Goal: Task Accomplishment & Management: Use online tool/utility

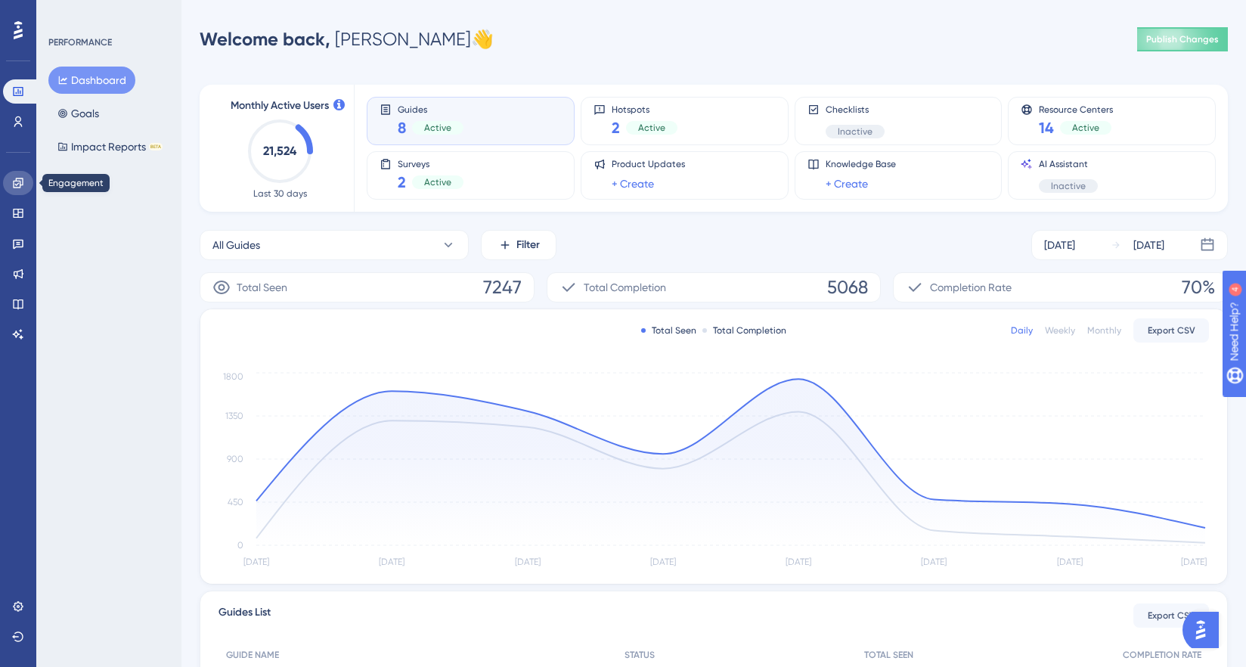
click at [17, 184] on icon at bounding box center [18, 183] width 10 height 10
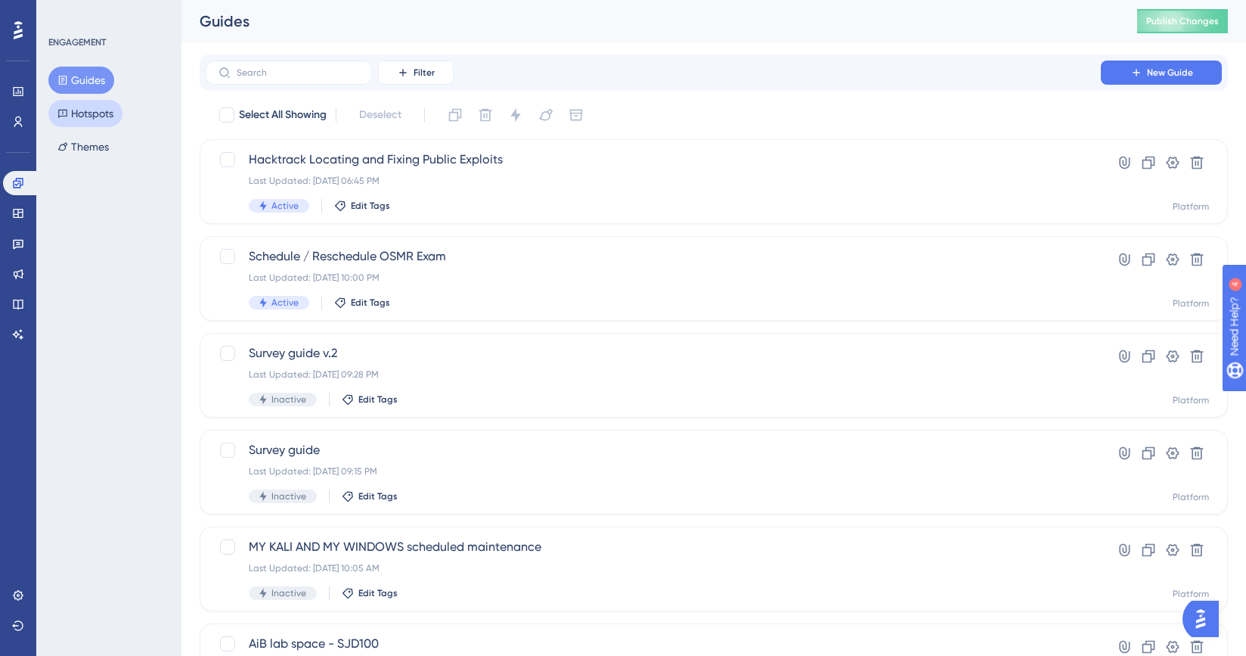
click at [105, 111] on button "Hotspots" at bounding box center [85, 113] width 74 height 27
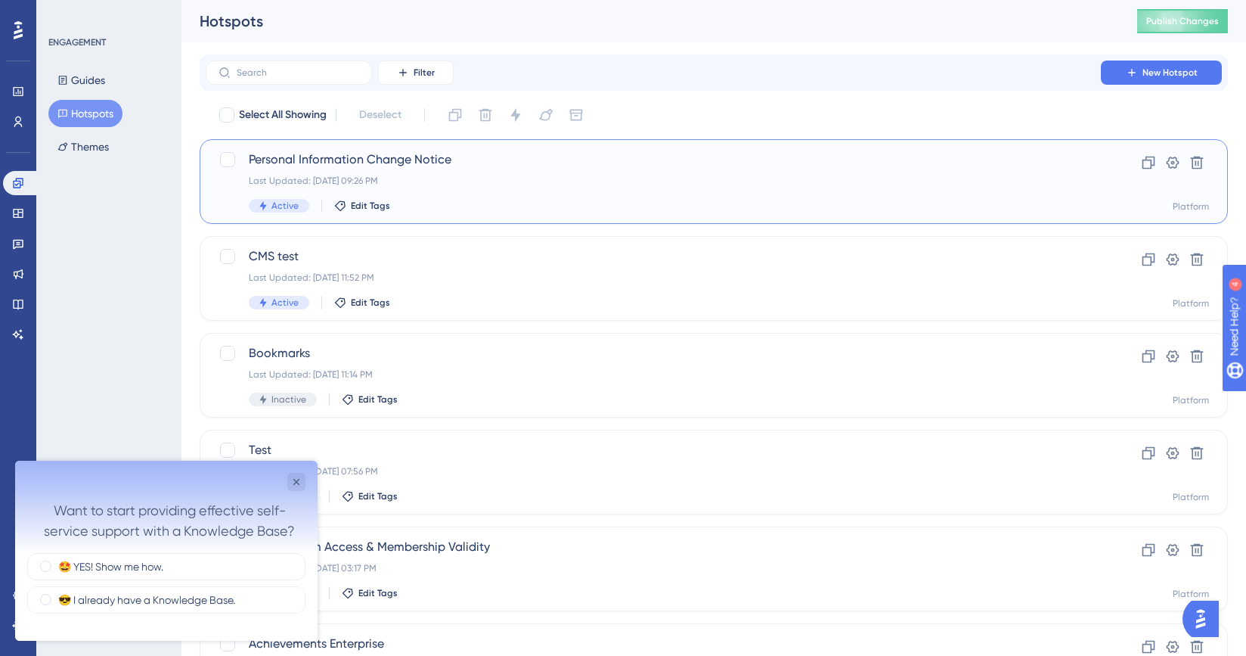
click at [830, 178] on div "Last Updated: Oct 01 2025, 09:26 PM" at bounding box center [653, 181] width 809 height 12
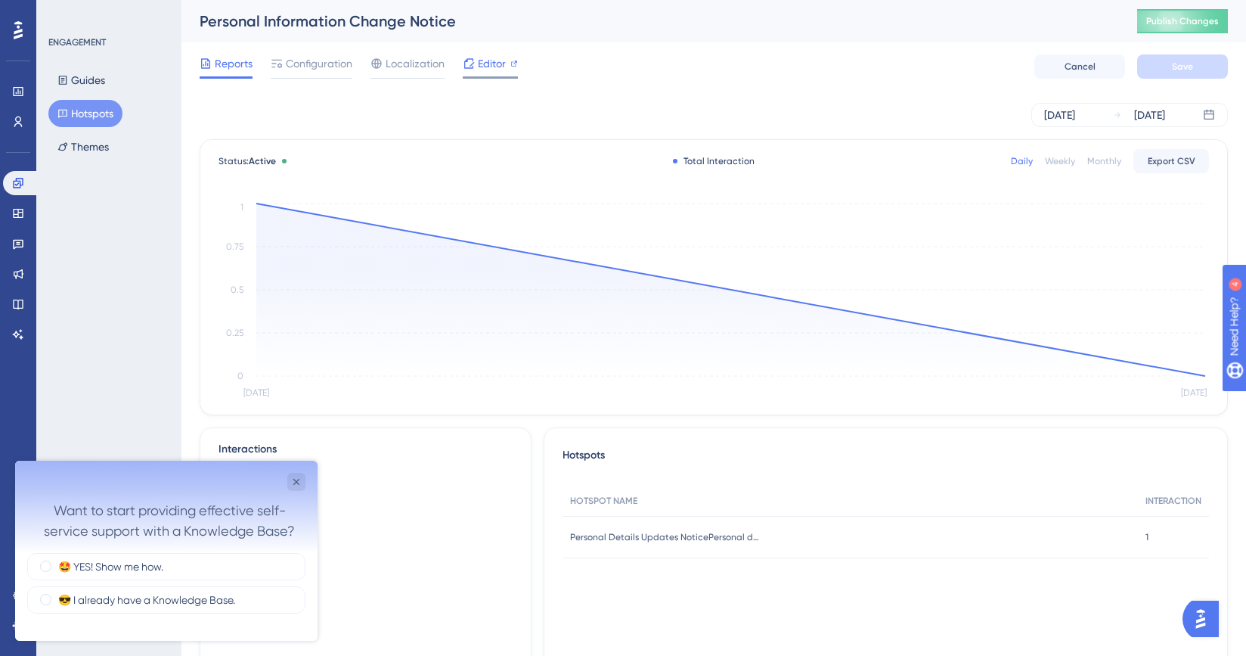
click at [495, 64] on span "Editor" at bounding box center [492, 63] width 28 height 18
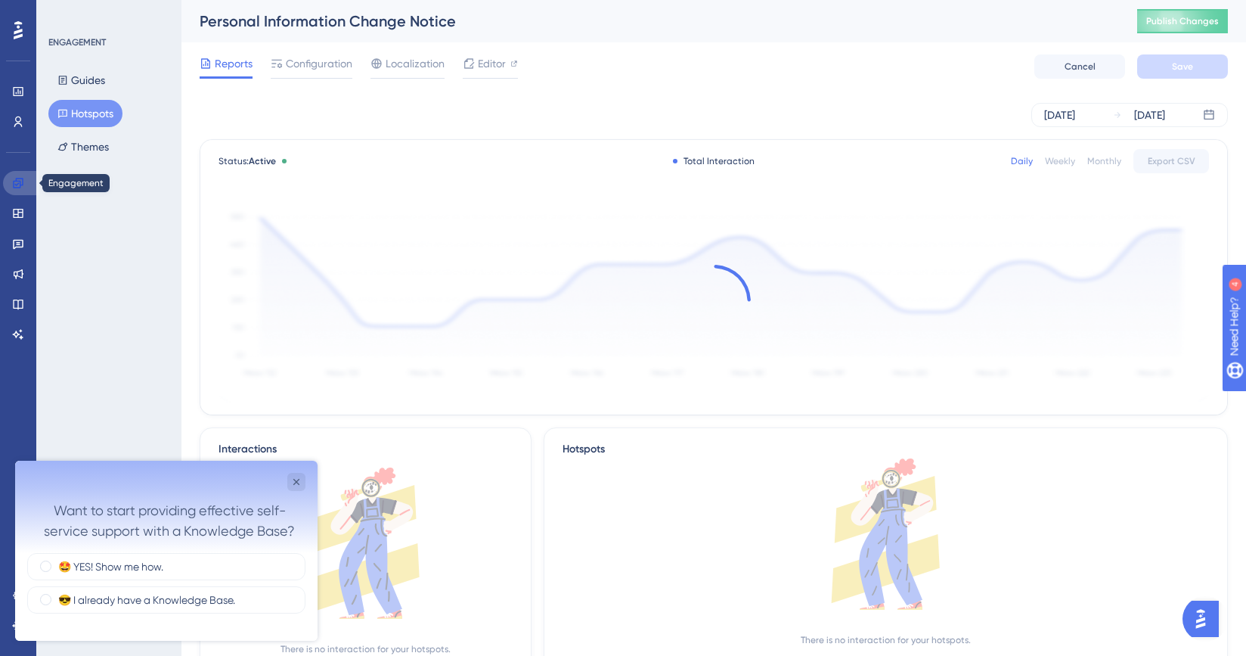
click at [19, 182] on icon at bounding box center [18, 183] width 12 height 12
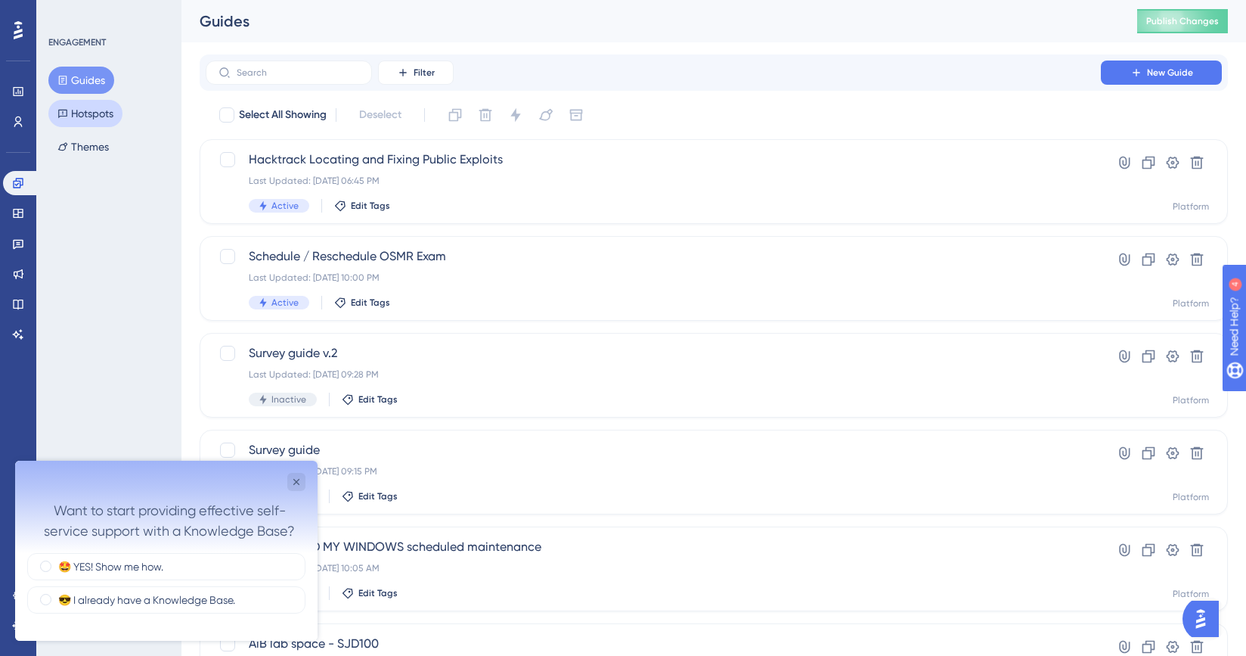
click at [85, 118] on button "Hotspots" at bounding box center [85, 113] width 74 height 27
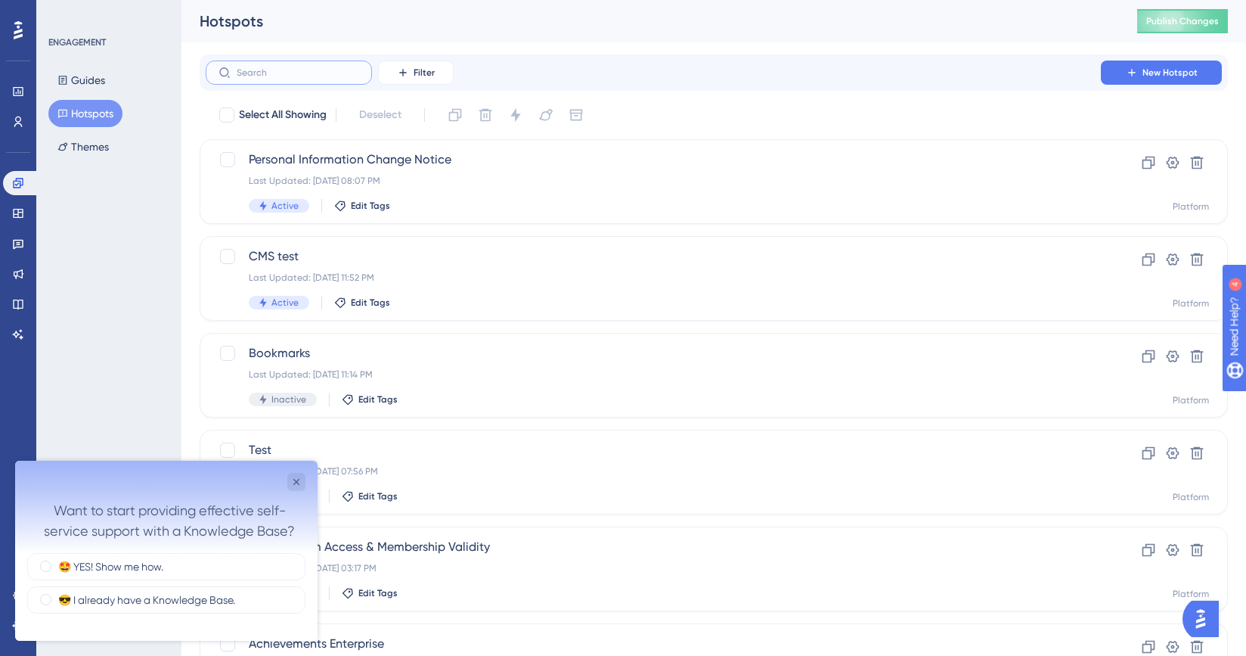
click at [268, 77] on input "text" at bounding box center [298, 72] width 123 height 11
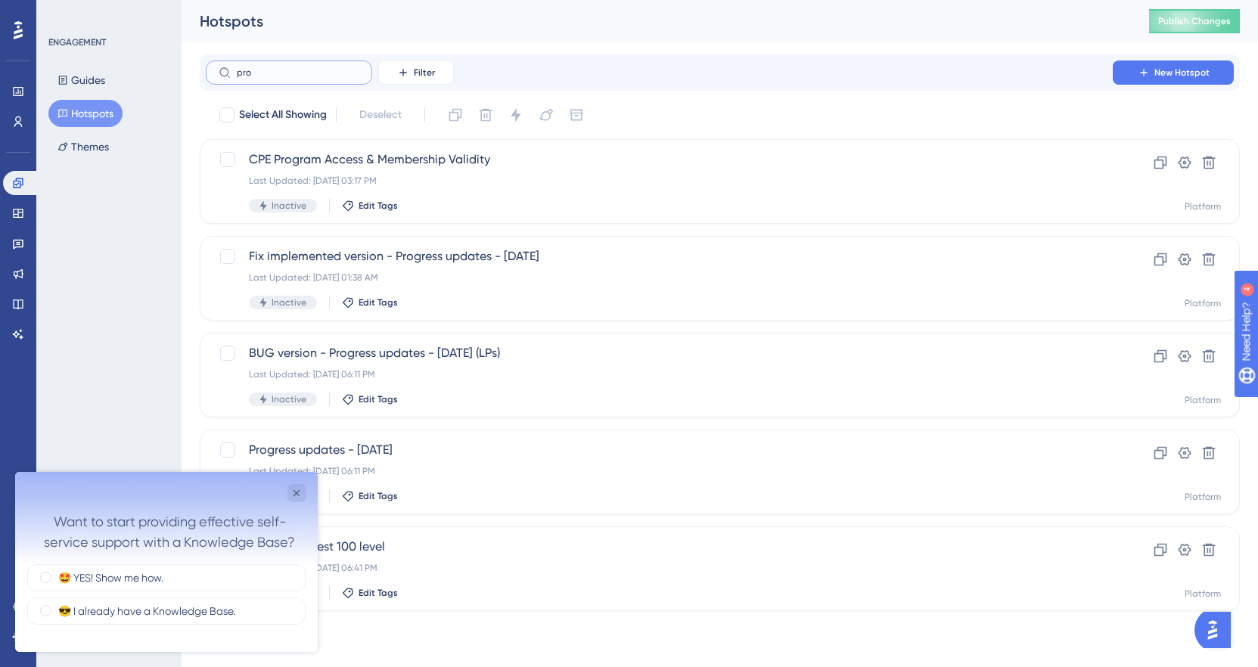
type input "prof"
checkbox input "true"
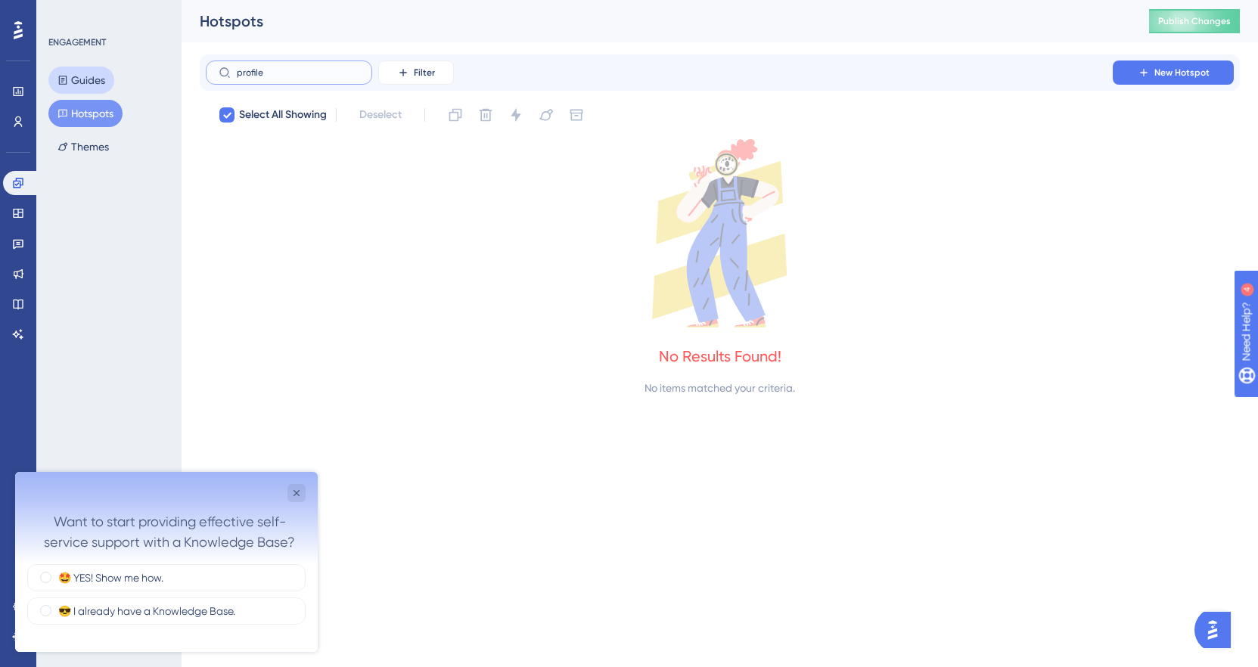
type input "profile"
click at [92, 80] on button "Guides" at bounding box center [81, 80] width 66 height 27
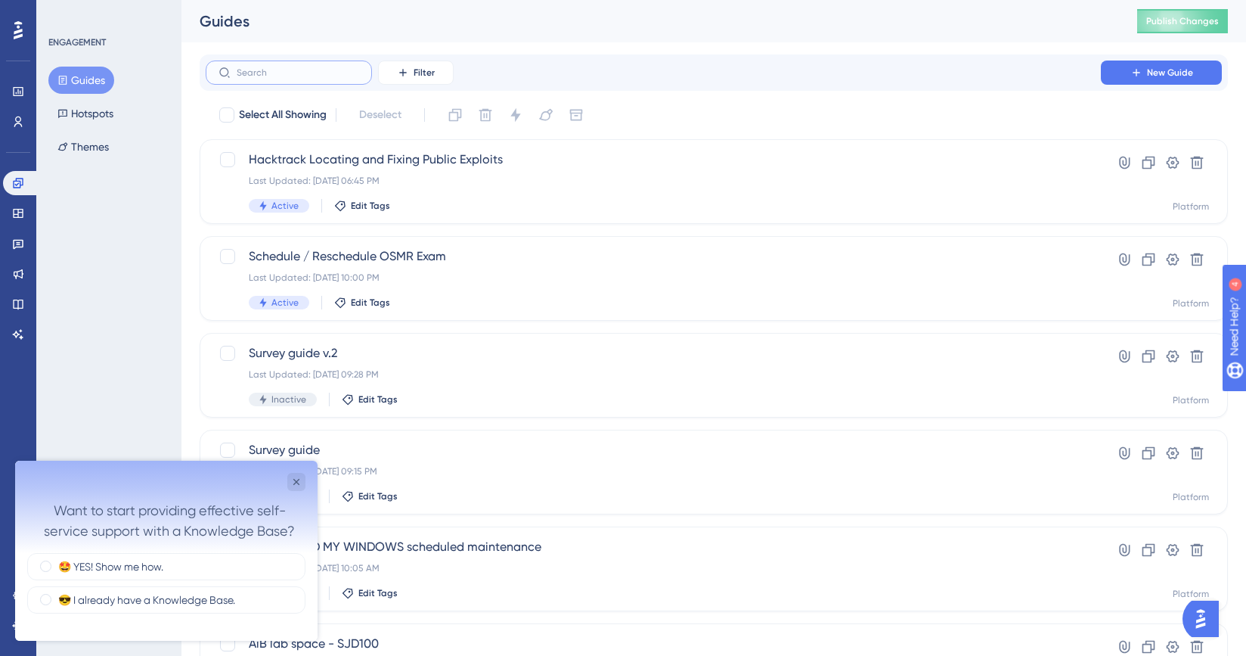
click at [281, 67] on input "text" at bounding box center [298, 72] width 123 height 11
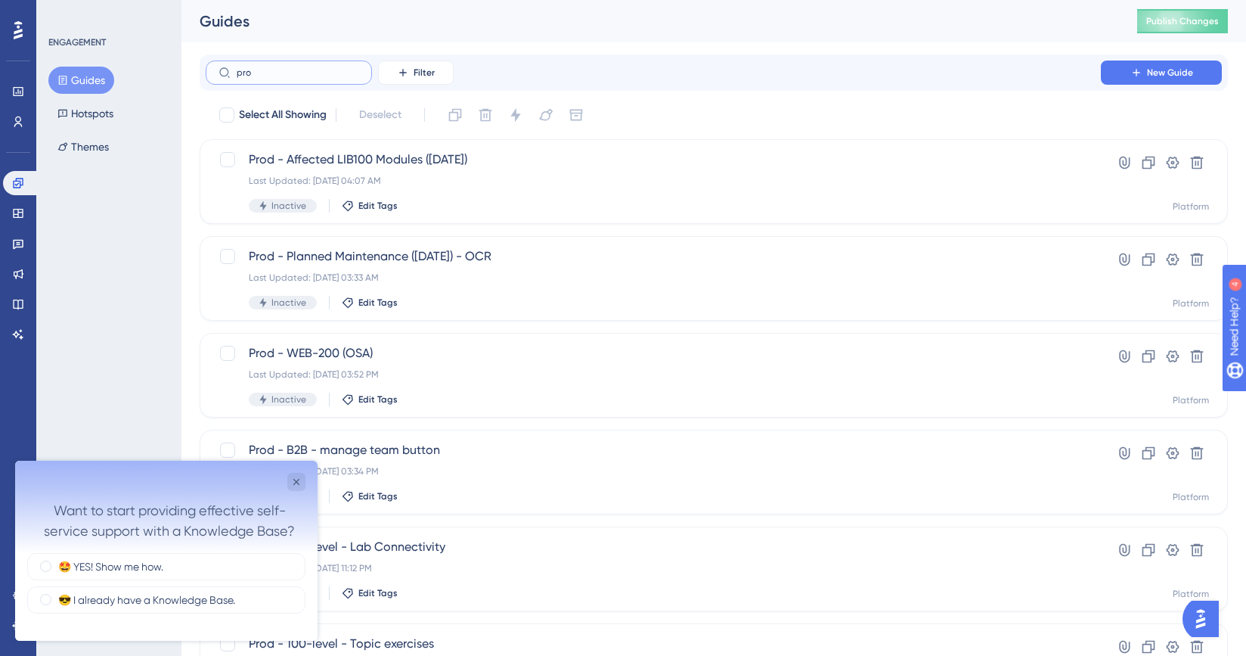
type input "prof"
checkbox input "true"
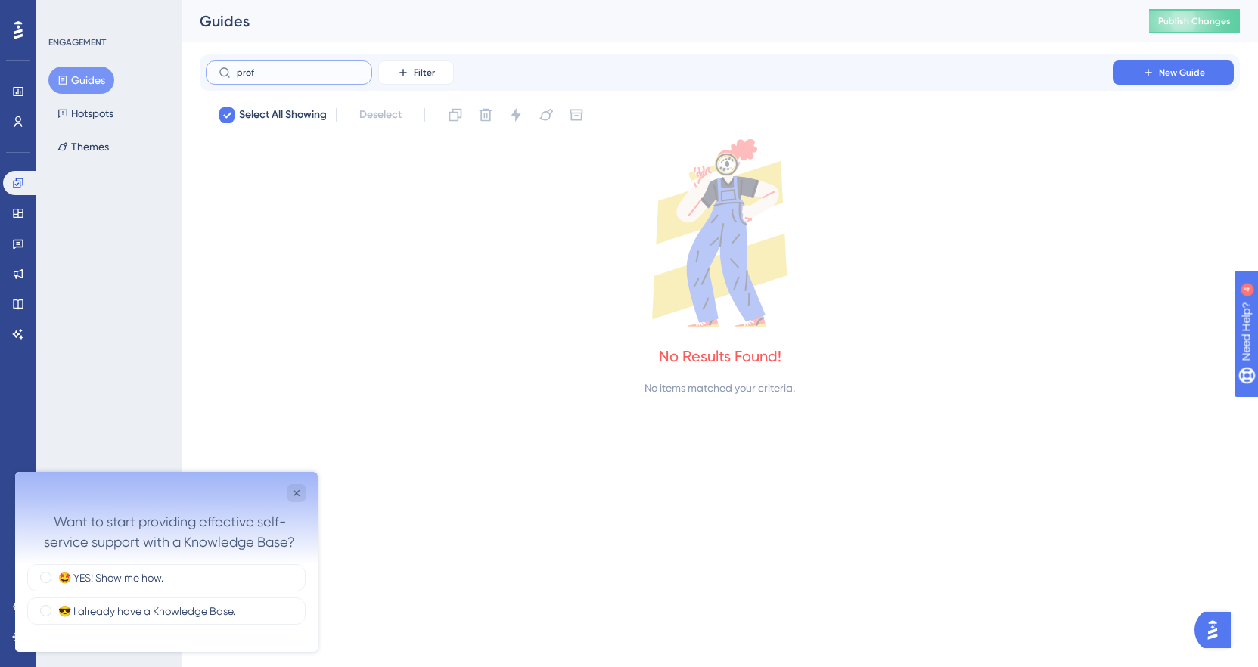
type input "pro"
checkbox input "false"
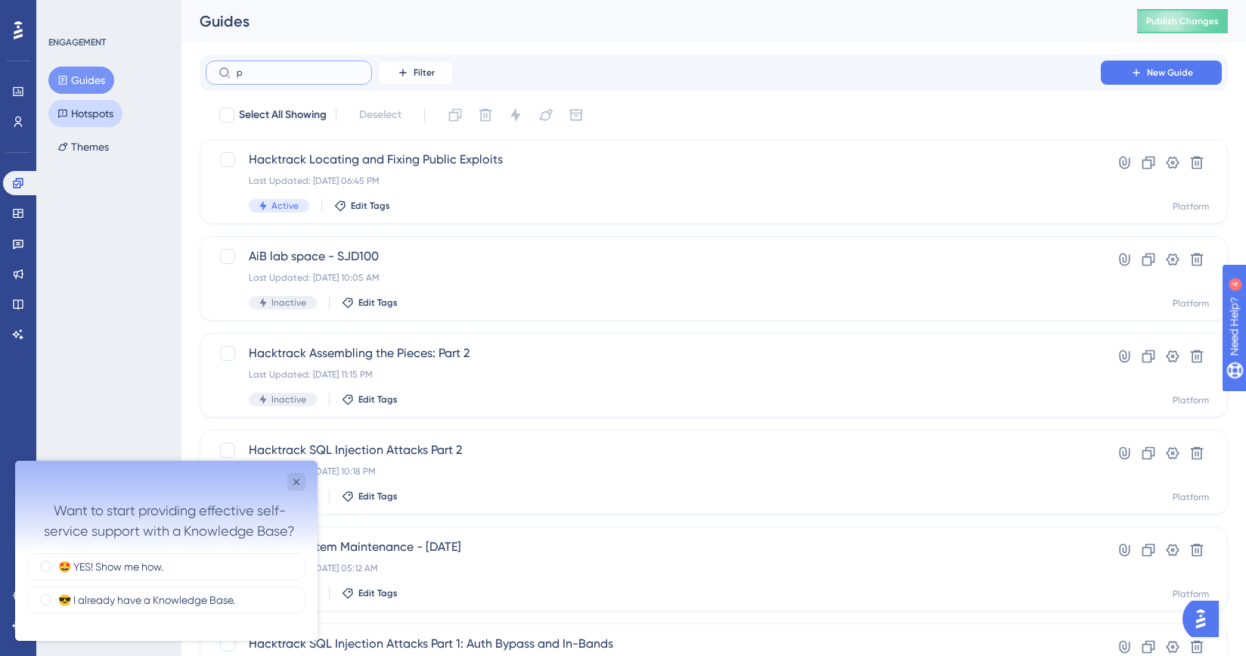
type input "p"
click at [118, 111] on button "Hotspots" at bounding box center [85, 113] width 74 height 27
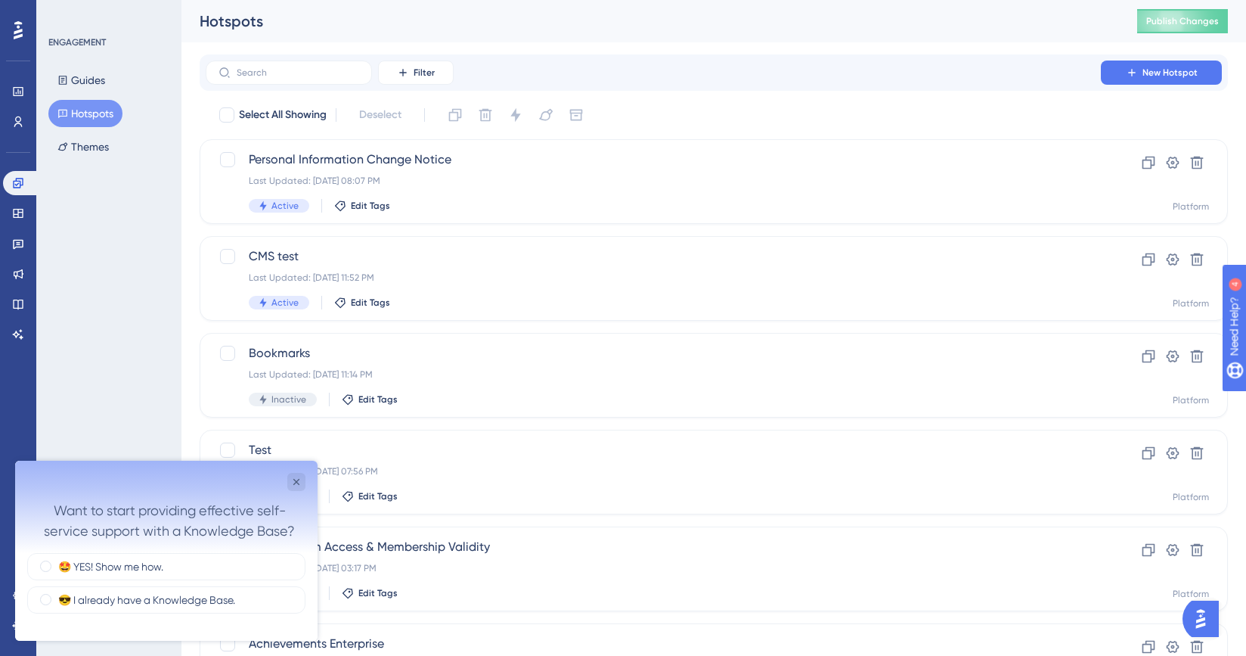
click at [106, 113] on button "Hotspots" at bounding box center [85, 113] width 74 height 27
click at [625, 171] on div "Personal Information Change Notice Last Updated: Oct 02 2025, 08:07 PM Active E…" at bounding box center [653, 181] width 809 height 62
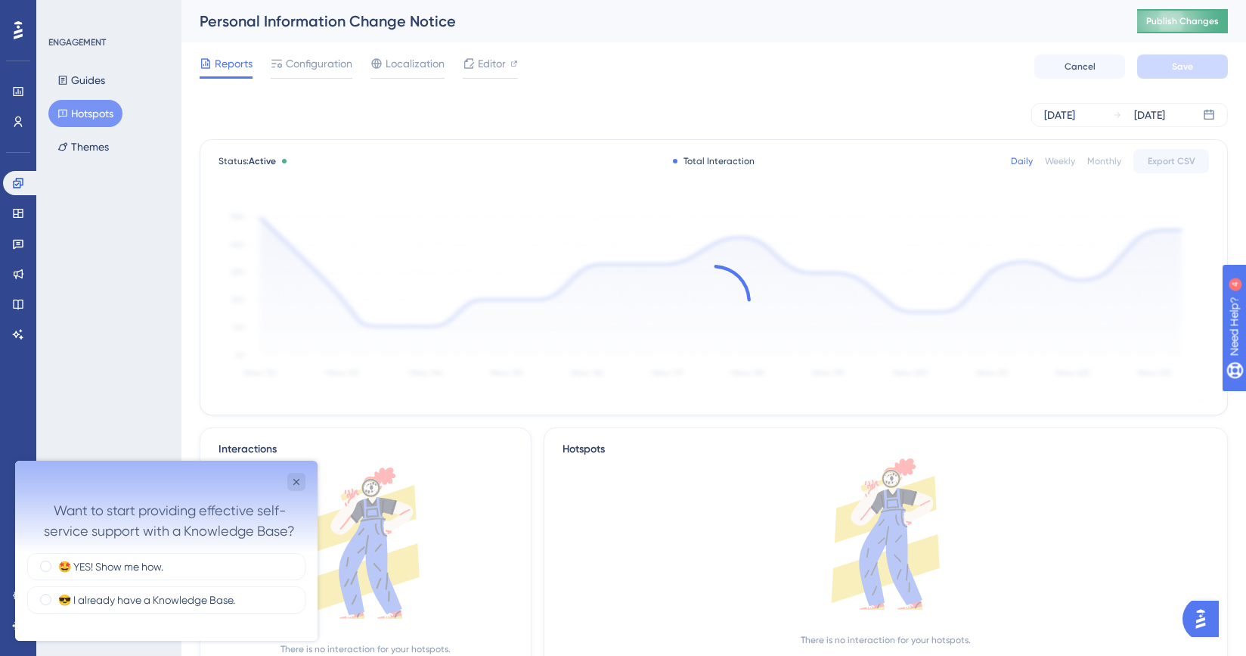
click at [1196, 23] on span "Publish Changes" at bounding box center [1183, 21] width 73 height 12
click at [1176, 33] on div "Personal Information Change Notice Publish Changes" at bounding box center [714, 21] width 1065 height 42
click at [1181, 28] on button "Publish Changes" at bounding box center [1182, 21] width 91 height 24
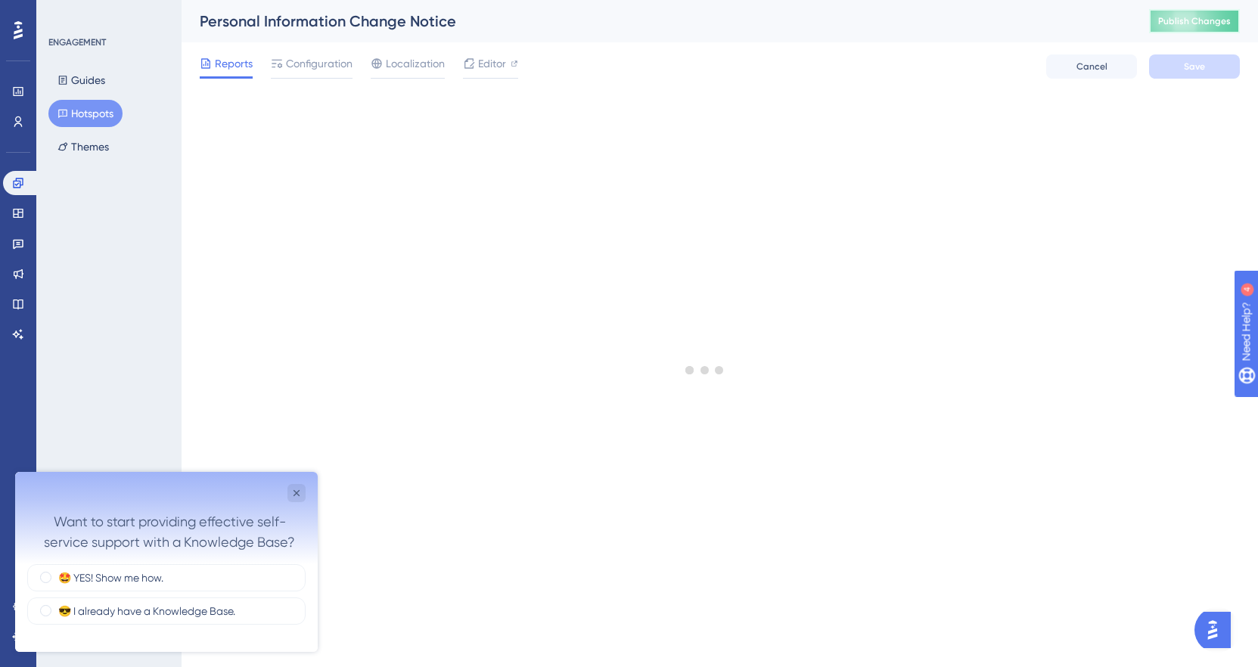
click at [1191, 25] on span "Publish Changes" at bounding box center [1194, 21] width 73 height 12
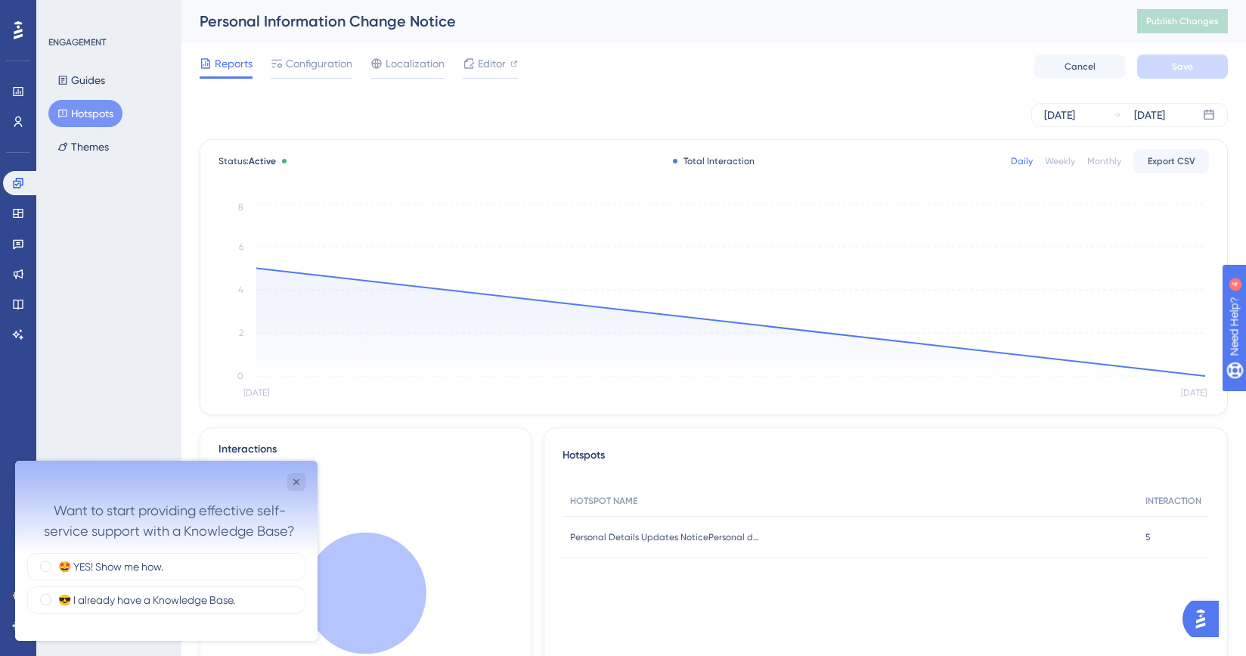
click at [82, 121] on button "Hotspots" at bounding box center [85, 113] width 74 height 27
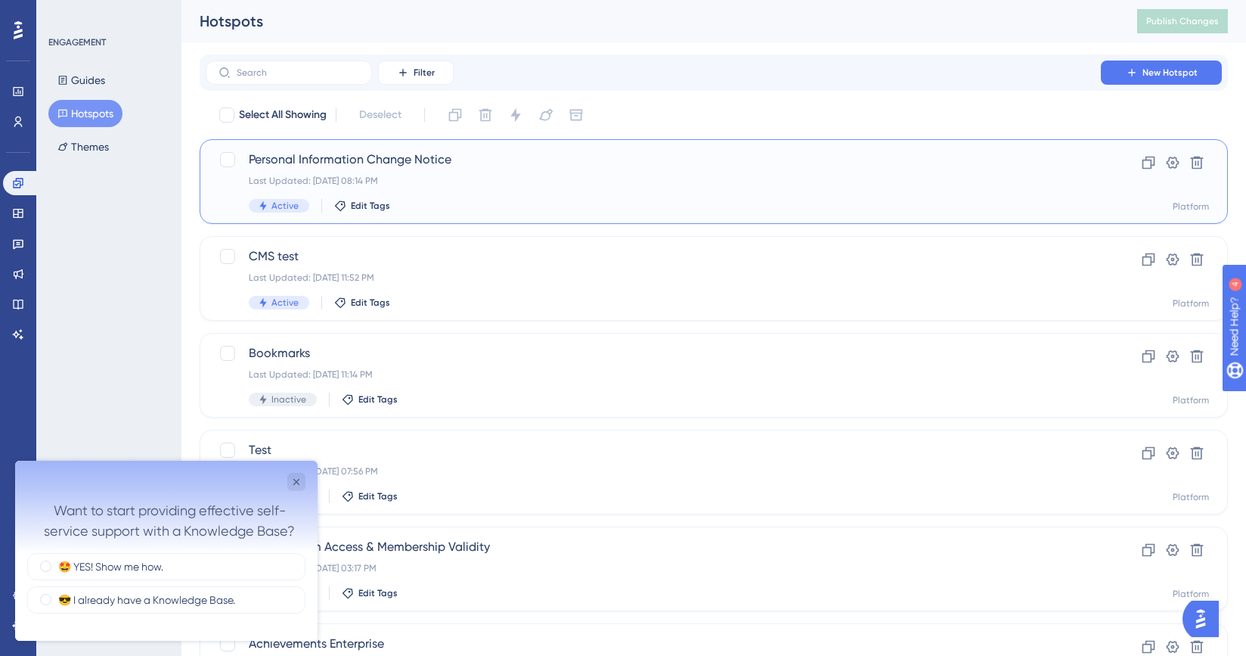
click at [830, 189] on div "Personal Information Change Notice Last Updated: Oct 02 2025, 08:14 PM Active E…" at bounding box center [653, 181] width 809 height 62
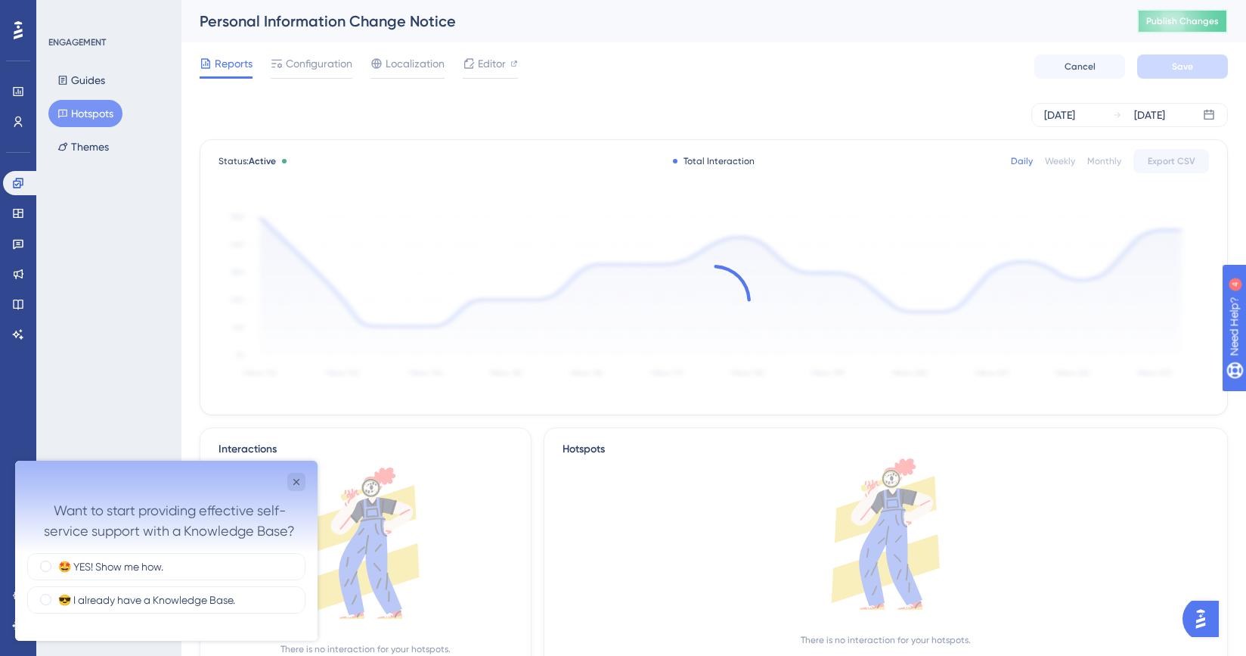
click at [1198, 20] on span "Publish Changes" at bounding box center [1183, 21] width 73 height 12
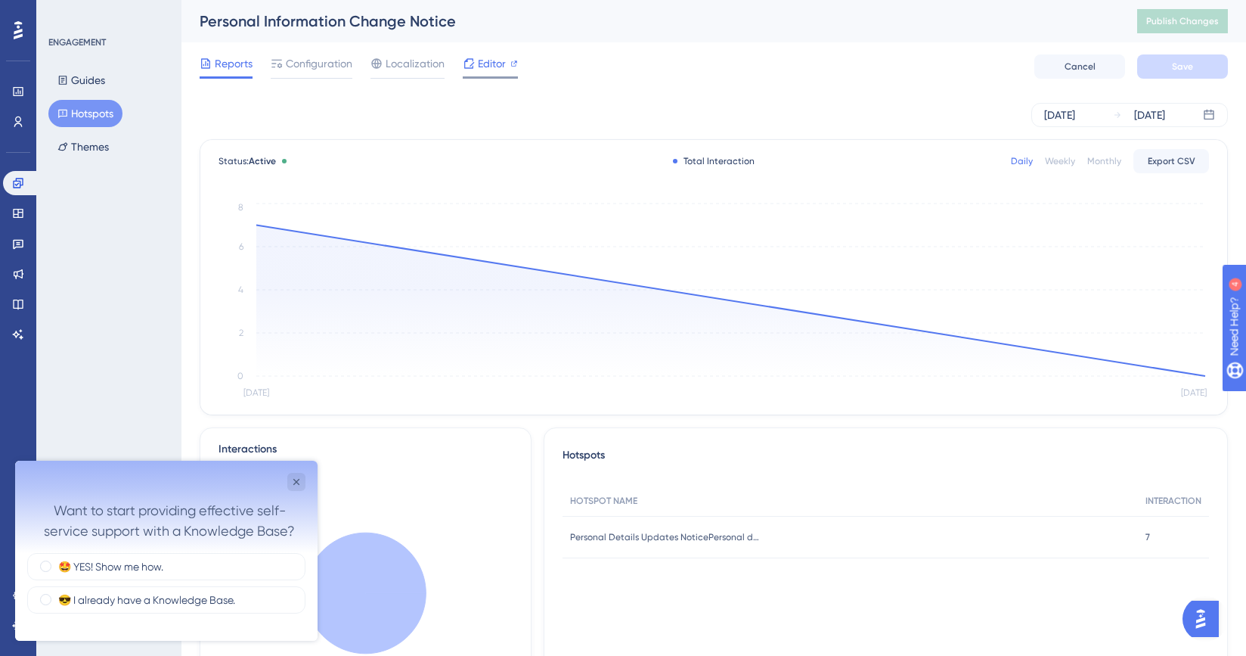
click at [486, 61] on span "Editor" at bounding box center [492, 63] width 28 height 18
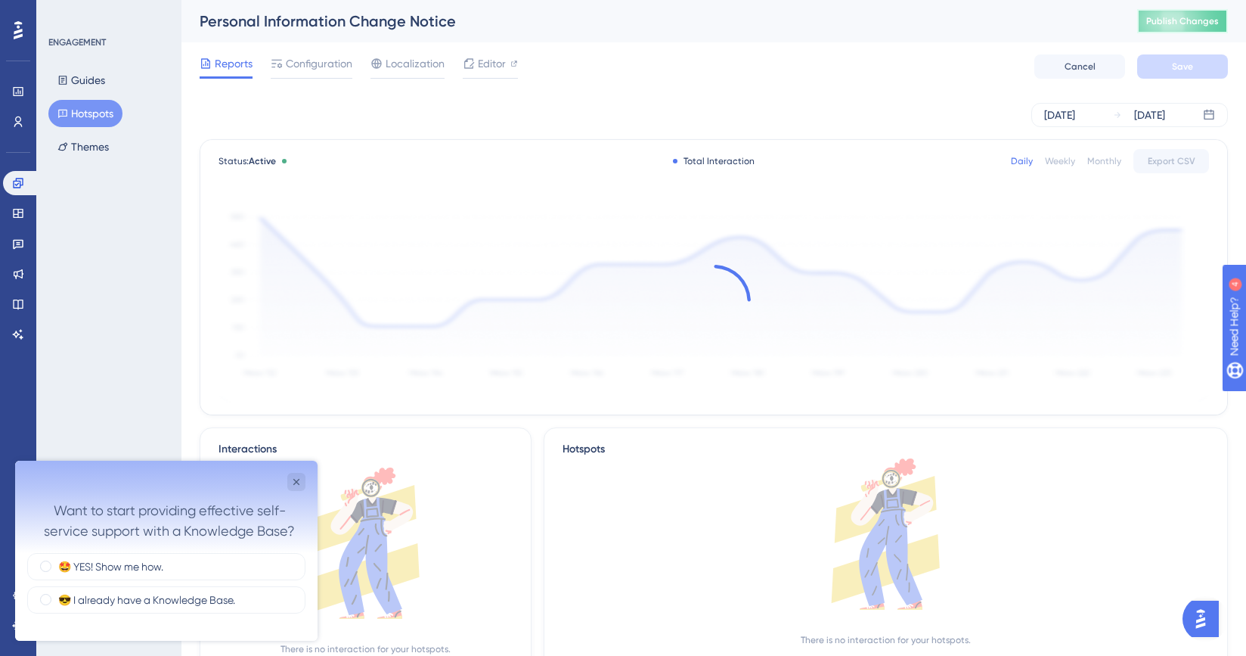
click at [1186, 26] on span "Publish Changes" at bounding box center [1183, 21] width 73 height 12
